Goal: Ask a question

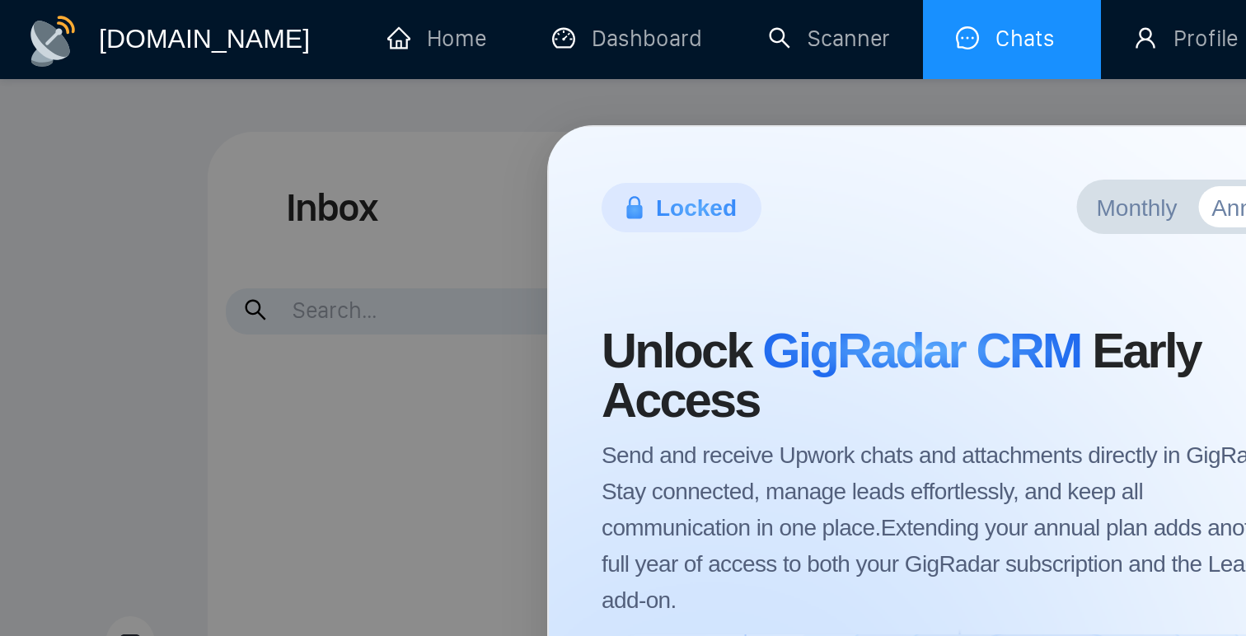
click at [1034, 108] on div "Locked Monthly Annual Save 60 % Contact Sales Unlock GigRadar CRM Early Access …" at bounding box center [623, 318] width 1246 height 636
click at [134, 200] on div "Locked Monthly Annual Save 60 % Contact Sales Unlock GigRadar CRM Early Access …" at bounding box center [623, 318] width 1246 height 636
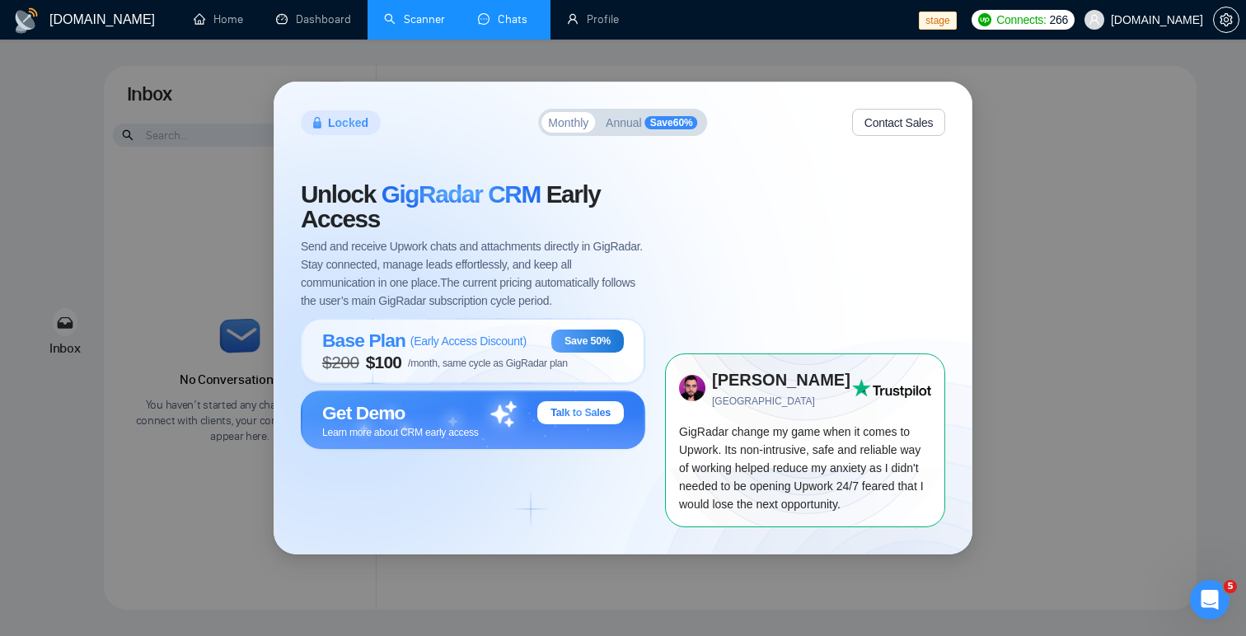
click at [415, 26] on link "Scanner" at bounding box center [414, 19] width 61 height 14
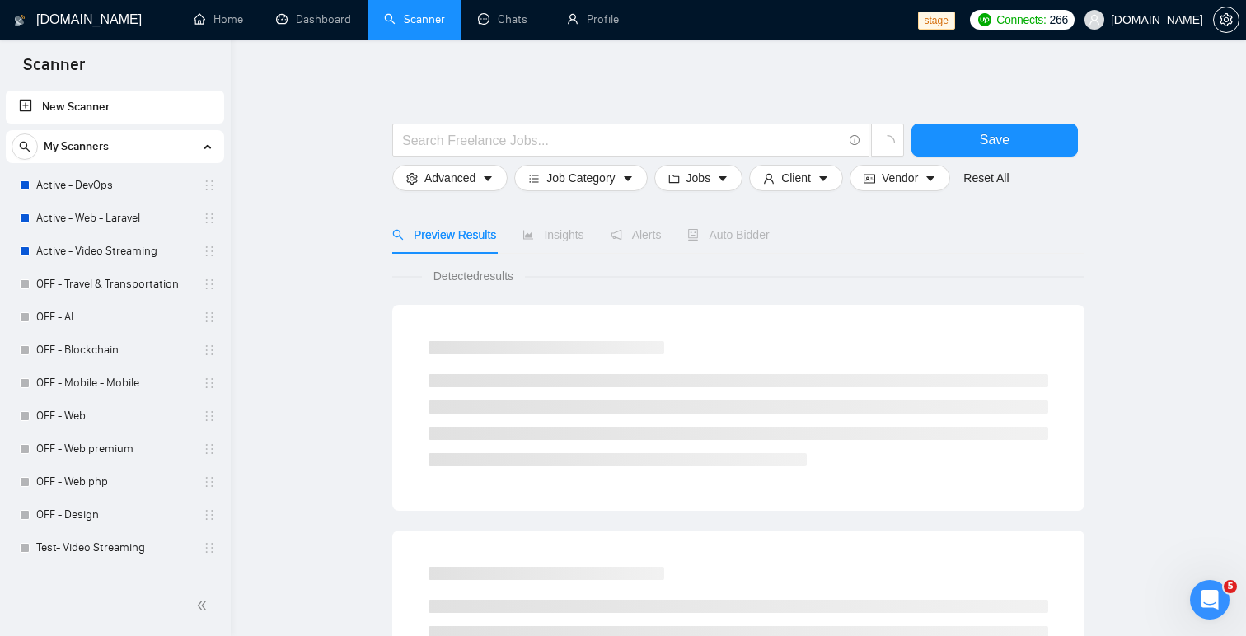
click at [56, 20] on h1 "[DOMAIN_NAME]" at bounding box center [89, 20] width 106 height 40
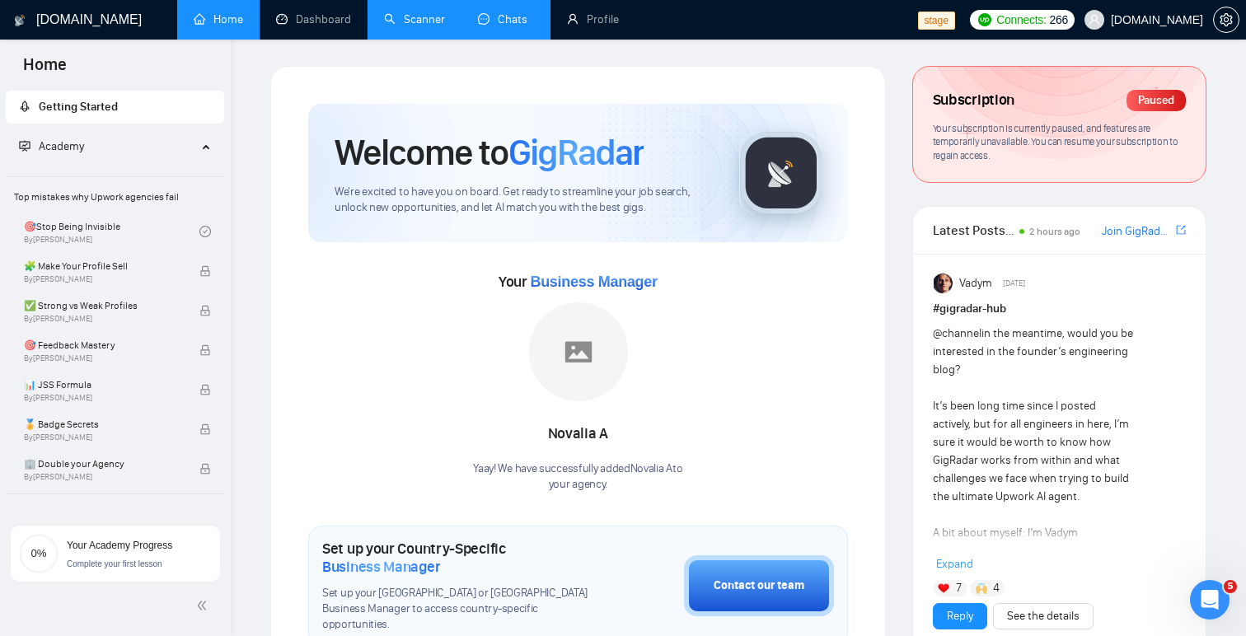
click at [513, 17] on link "Chats" at bounding box center [506, 19] width 56 height 14
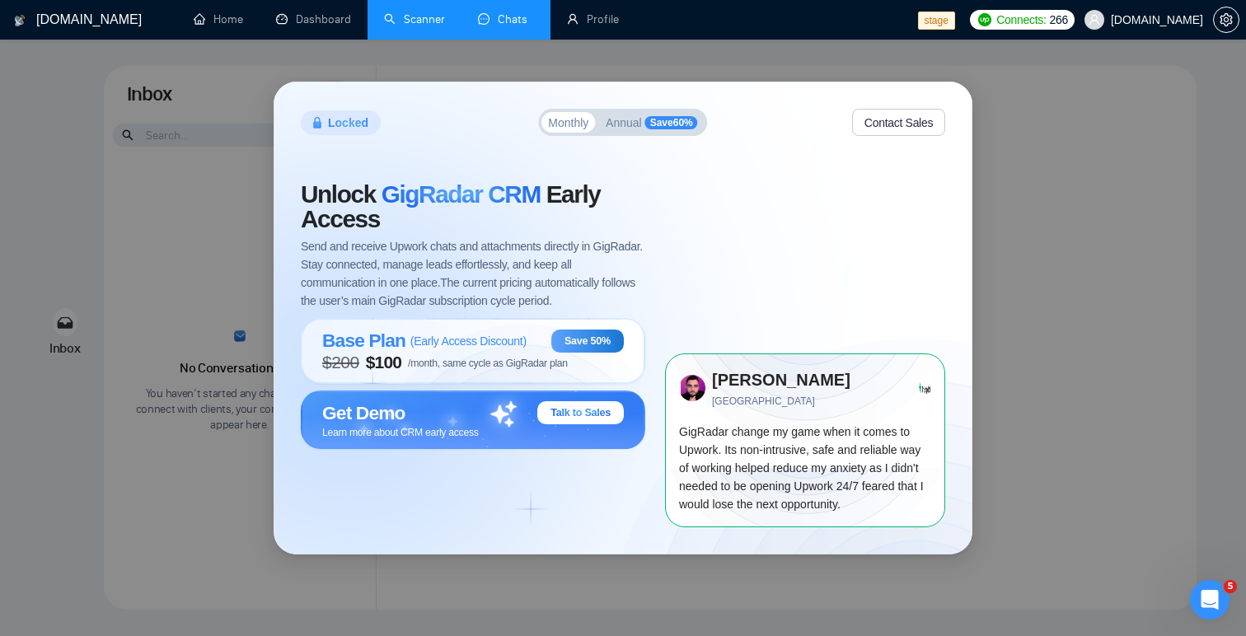
click at [627, 121] on span "Annual" at bounding box center [624, 123] width 36 height 12
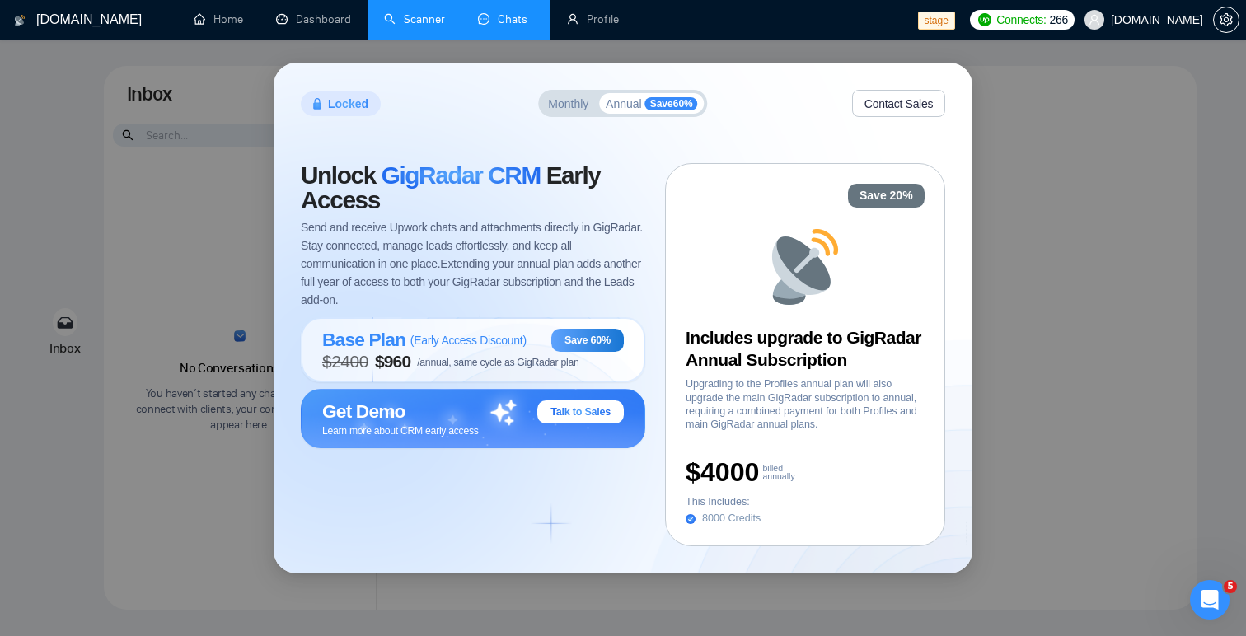
click at [563, 98] on span "Monthly" at bounding box center [568, 104] width 40 height 12
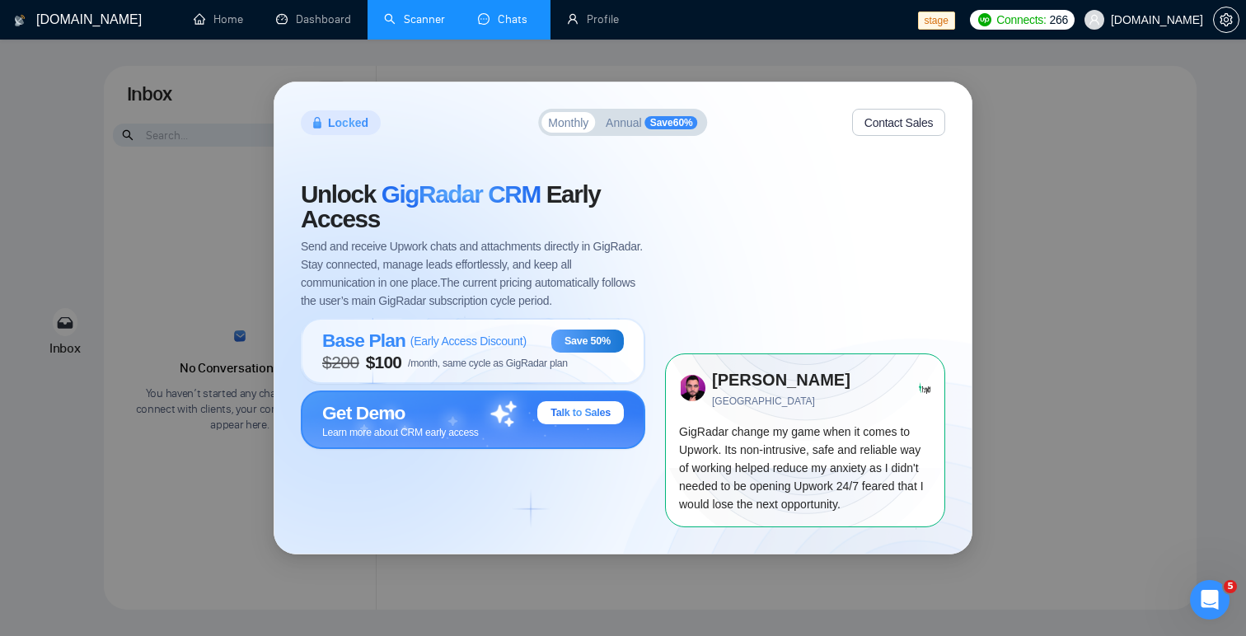
click at [576, 411] on span "Talk to Sales" at bounding box center [581, 412] width 60 height 13
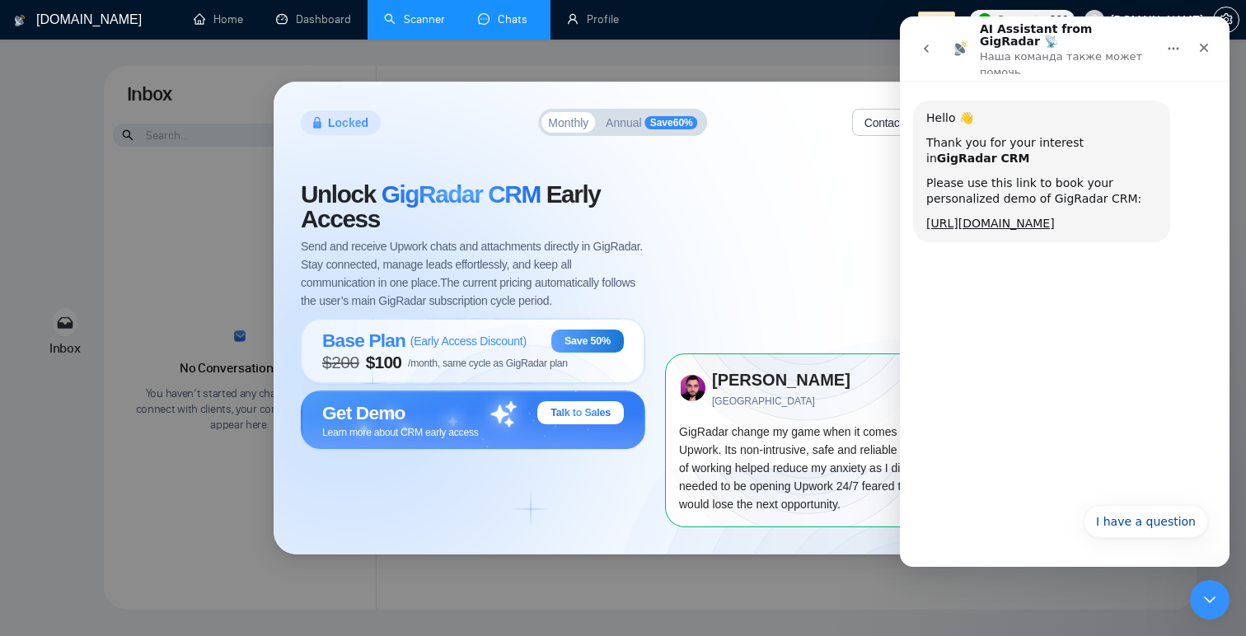
drag, startPoint x: 1039, startPoint y: 228, endPoint x: 924, endPoint y: 209, distance: 117.1
click at [924, 209] on div "Hello 👋 Thank you for your interest in GigRadar CRM Please use this link to boo…" at bounding box center [1041, 172] width 257 height 142
click at [1131, 523] on button "I have a question" at bounding box center [1146, 521] width 124 height 33
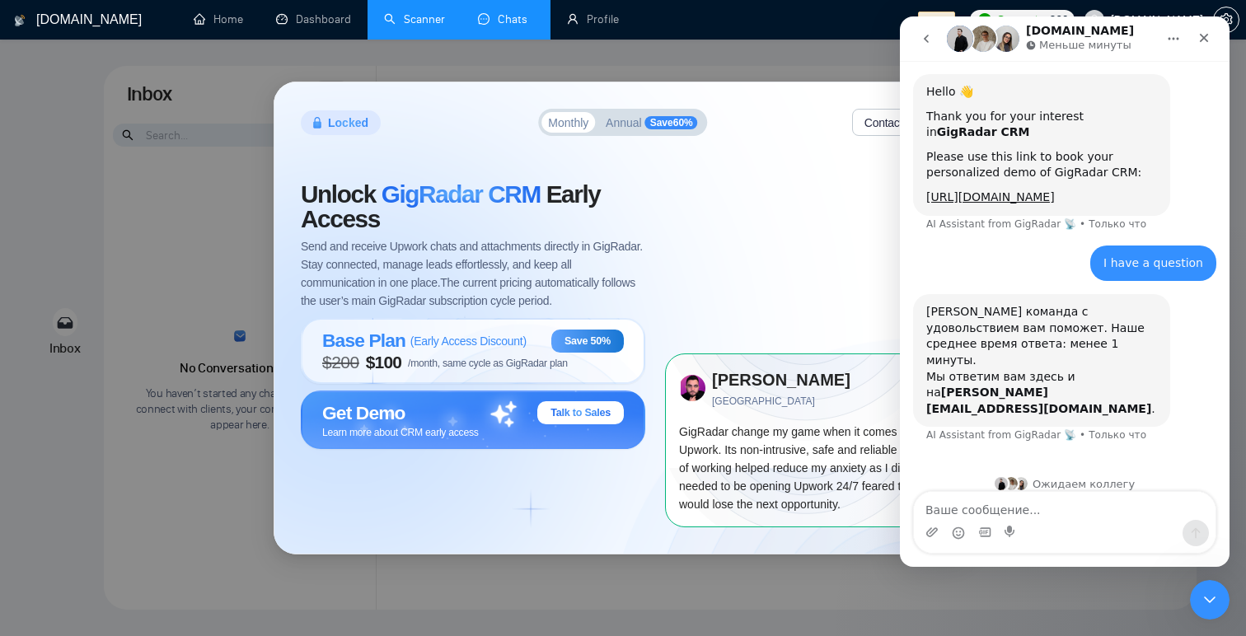
scroll to position [7, 0]
click at [969, 508] on textarea "Ваше сообщение..." at bounding box center [1065, 506] width 302 height 28
type textarea "test"
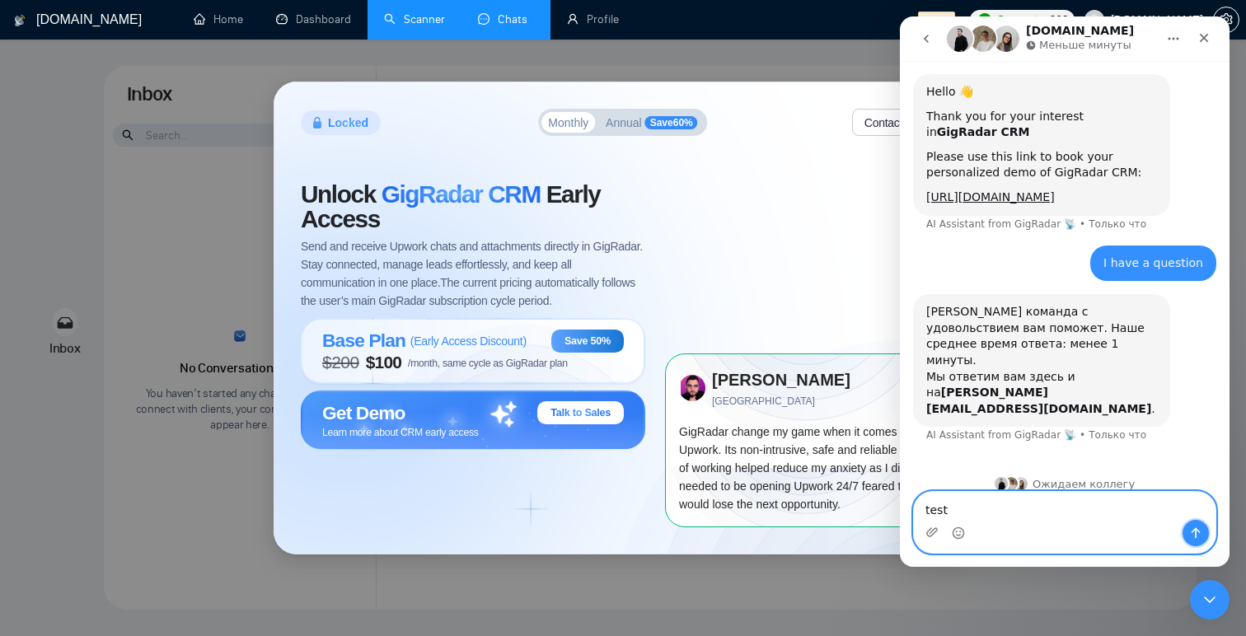
click at [1186, 535] on button "Отправить сообщение…" at bounding box center [1196, 533] width 26 height 26
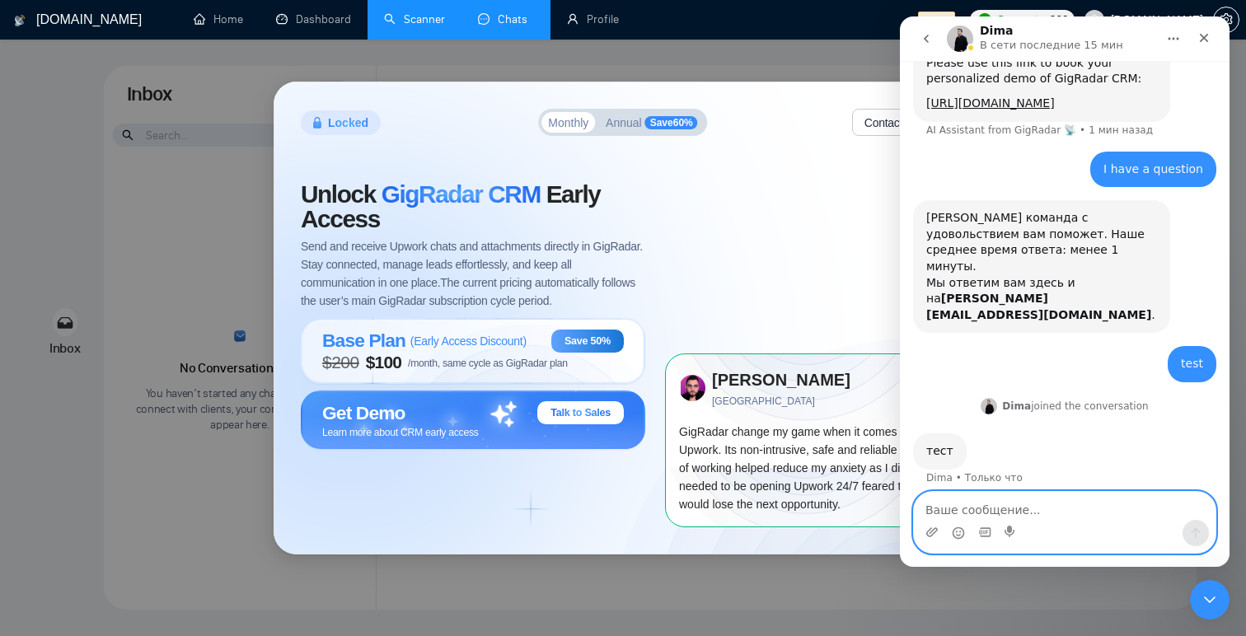
scroll to position [96, 0]
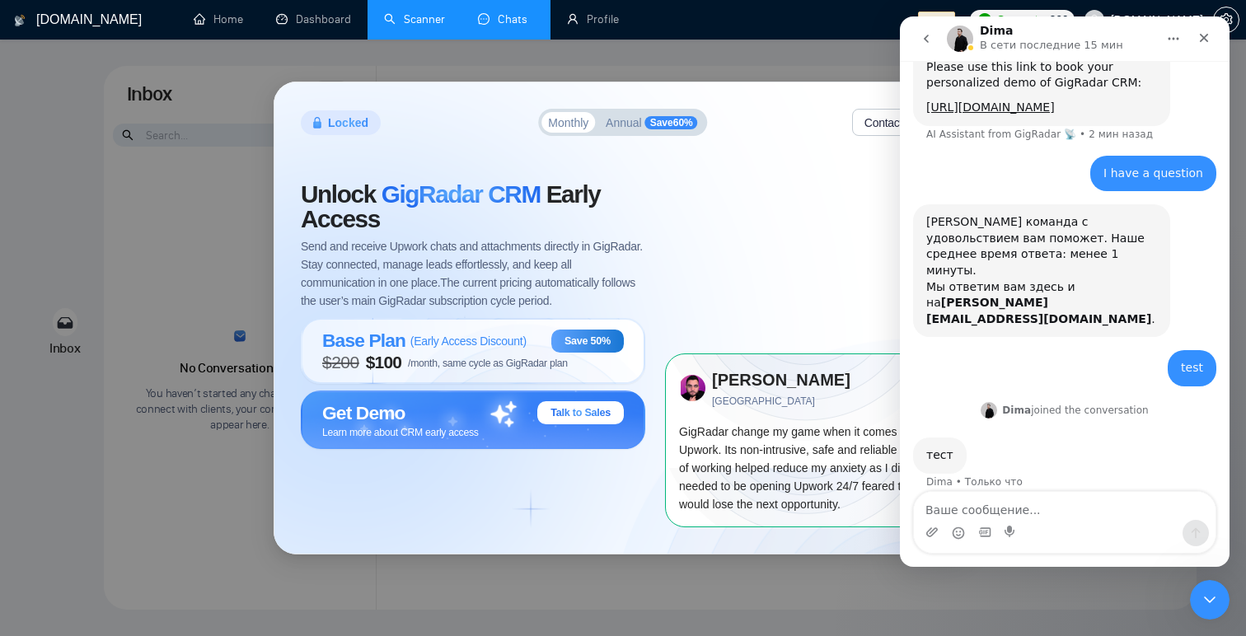
click at [644, 113] on button "Annual Save 60 %" at bounding box center [652, 122] width 106 height 21
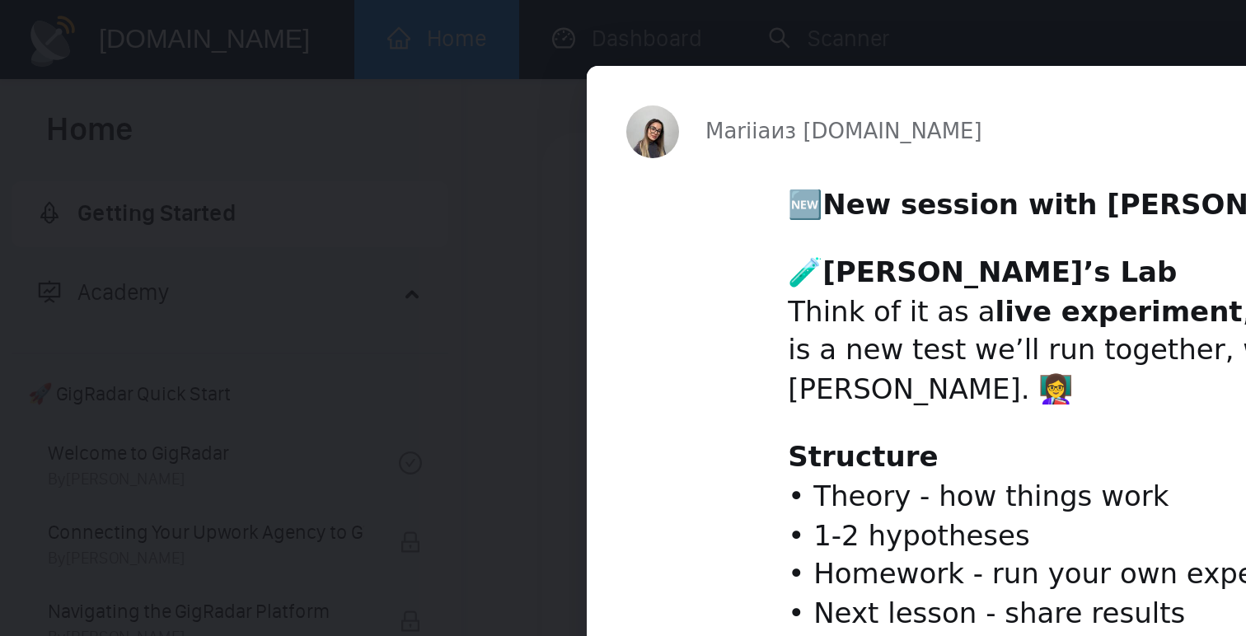
click at [927, 66] on span "Закрыть" at bounding box center [923, 62] width 59 height 59
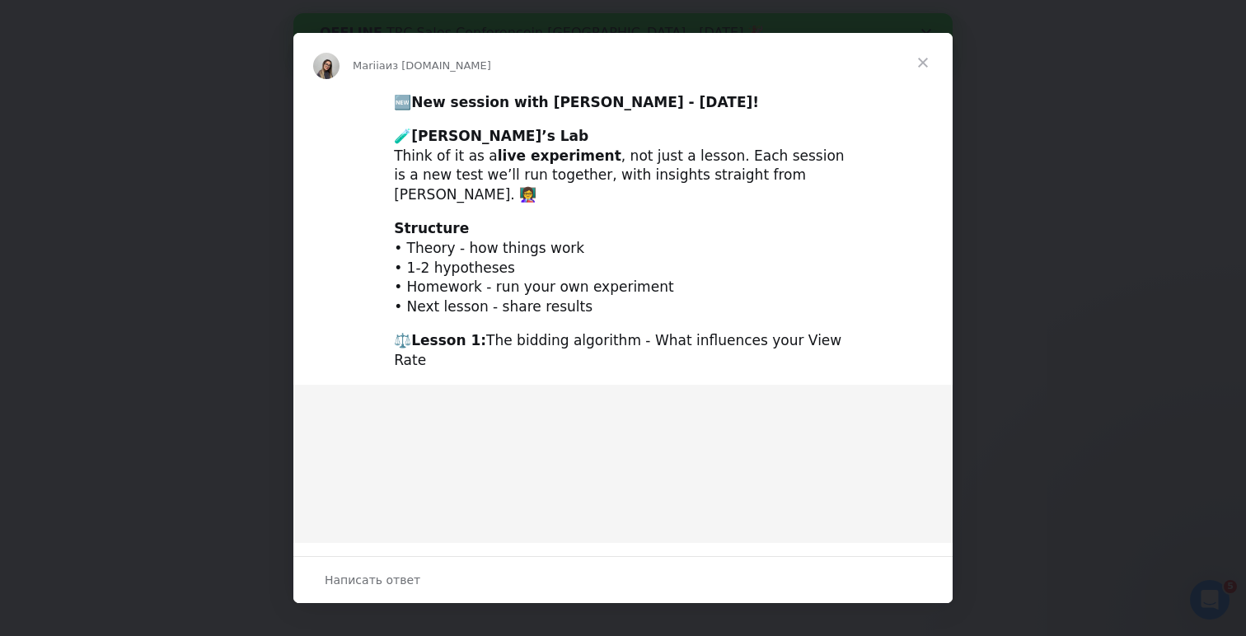
click at [927, 62] on span "Закрыть" at bounding box center [923, 62] width 59 height 59
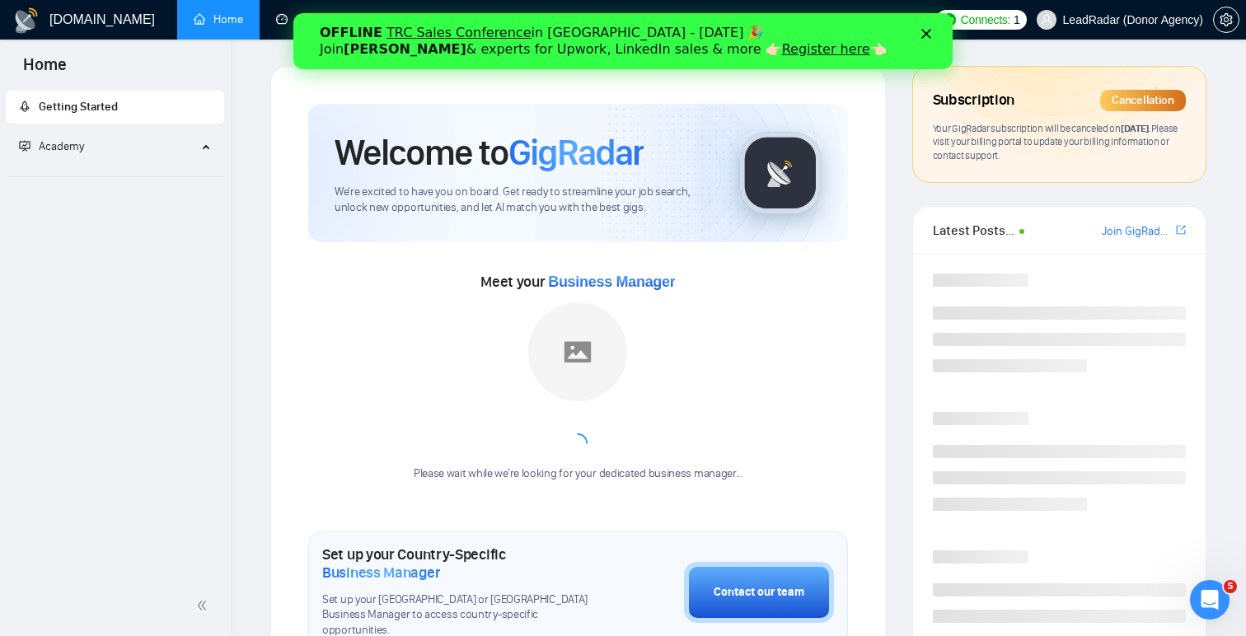
click at [928, 33] on polygon "Закрыть" at bounding box center [927, 34] width 10 height 10
